Goal: Transaction & Acquisition: Purchase product/service

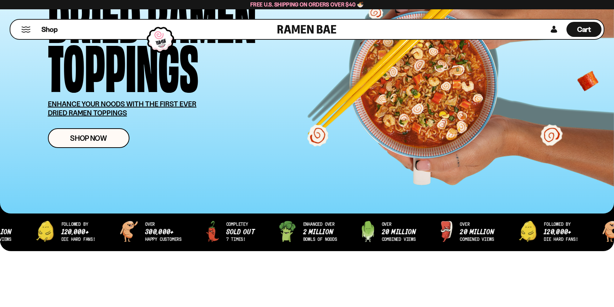
scroll to position [107, 0]
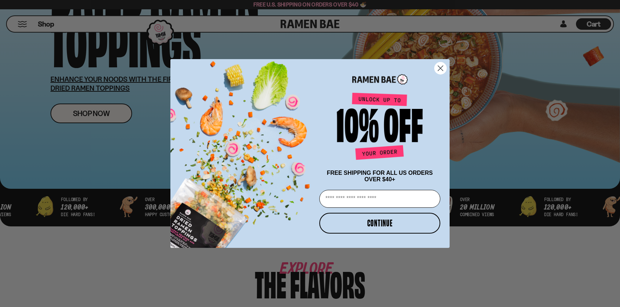
click at [443, 69] on icon "Close dialog" at bounding box center [440, 68] width 5 height 5
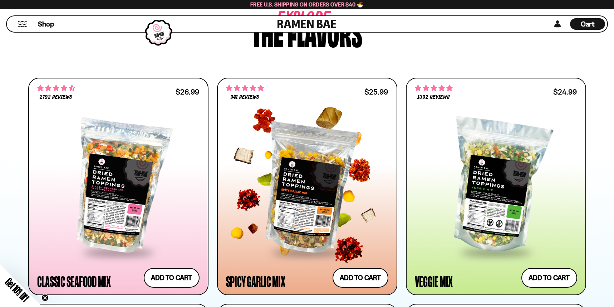
scroll to position [358, 0]
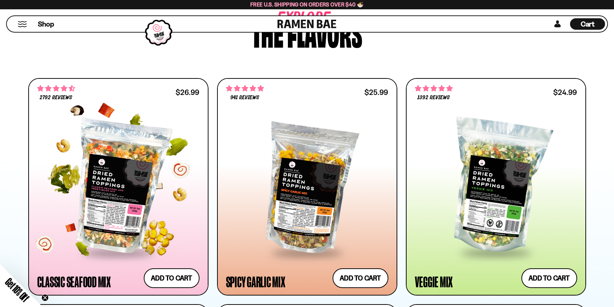
click at [108, 180] on div at bounding box center [118, 186] width 162 height 130
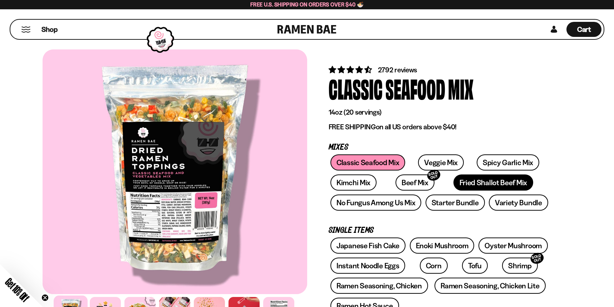
click at [463, 179] on link "Fried Shallot Beef Mix" at bounding box center [494, 182] width 80 height 16
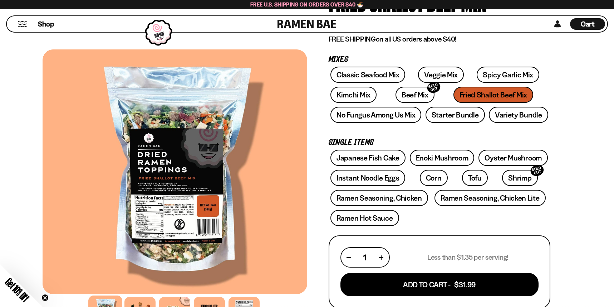
scroll to position [72, 0]
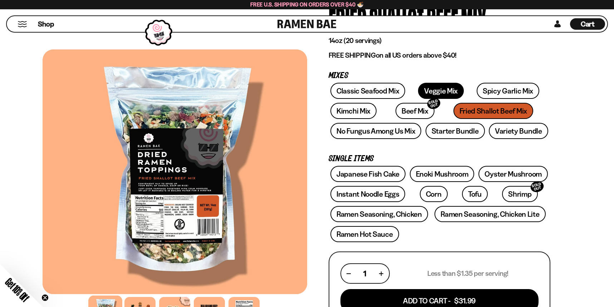
click at [430, 93] on link "Veggie Mix" at bounding box center [441, 91] width 46 height 16
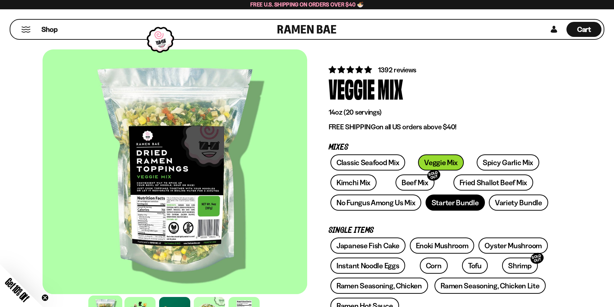
click at [452, 204] on link "Starter Bundle" at bounding box center [455, 202] width 59 height 16
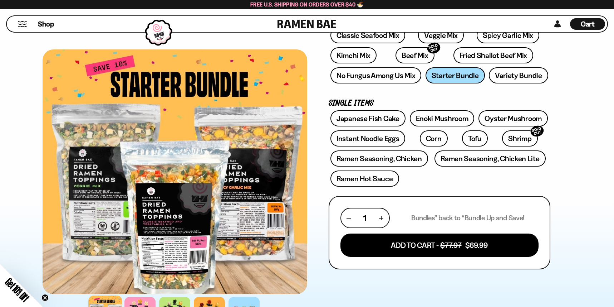
scroll to position [143, 0]
